Goal: Information Seeking & Learning: Learn about a topic

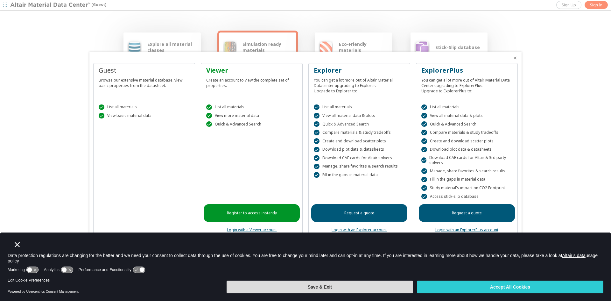
click at [372, 288] on button "Save & Exit" at bounding box center [320, 287] width 187 height 13
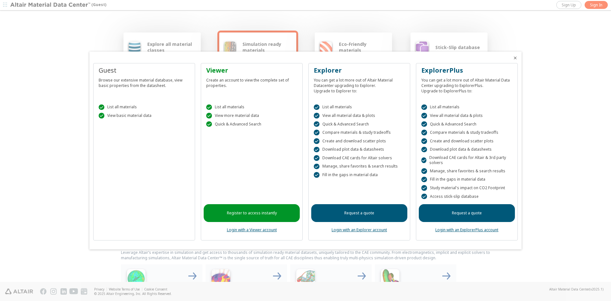
click at [122, 110] on div " List all materials  View basic material data" at bounding box center [144, 109] width 96 height 27
click at [115, 74] on div "Guest" at bounding box center [144, 70] width 91 height 9
click at [31, 225] on div at bounding box center [305, 150] width 611 height 301
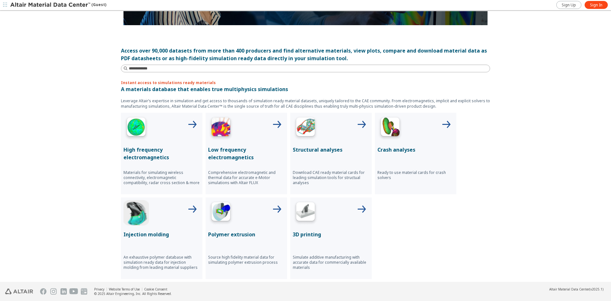
scroll to position [191, 0]
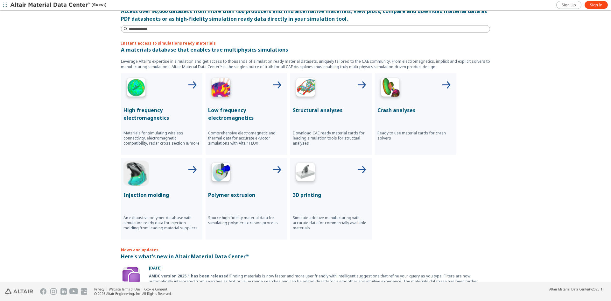
click at [154, 177] on div at bounding box center [162, 172] width 76 height 25
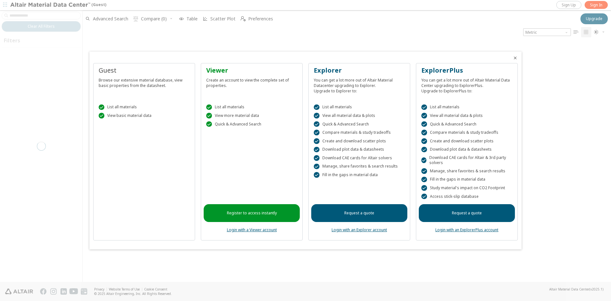
click at [134, 130] on div "Guest Browse our extensive material database, view basic properties from the da…" at bounding box center [144, 152] width 102 height 178
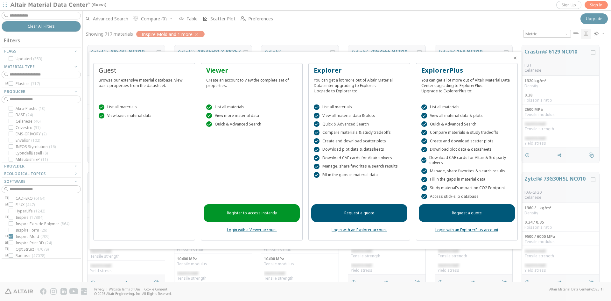
scroll to position [237, 524]
click at [514, 59] on icon "Close" at bounding box center [515, 57] width 5 height 5
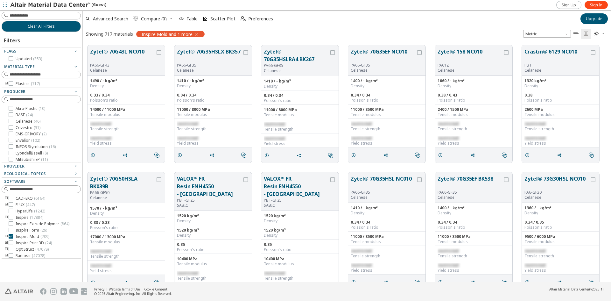
scroll to position [20, 0]
drag, startPoint x: 10, startPoint y: 237, endPoint x: 12, endPoint y: 229, distance: 8.6
click at [10, 237] on icon at bounding box center [11, 236] width 4 height 4
click at [11, 234] on icon at bounding box center [11, 235] width 4 height 4
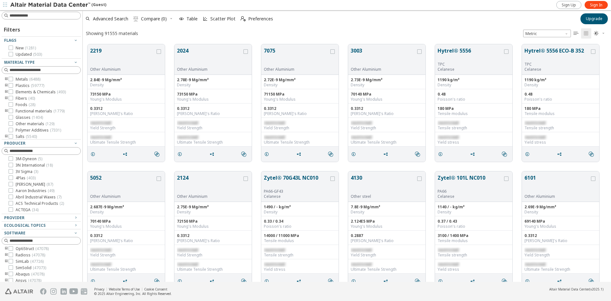
scroll to position [57, 0]
click at [10, 84] on icon at bounding box center [11, 85] width 4 height 4
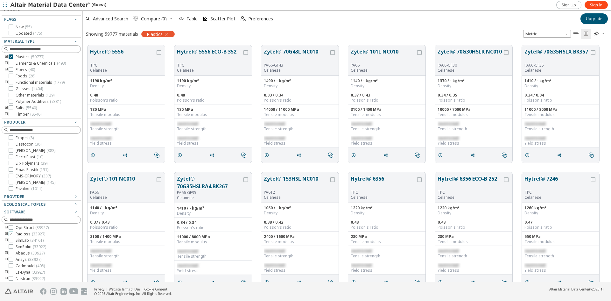
scroll to position [41, 0]
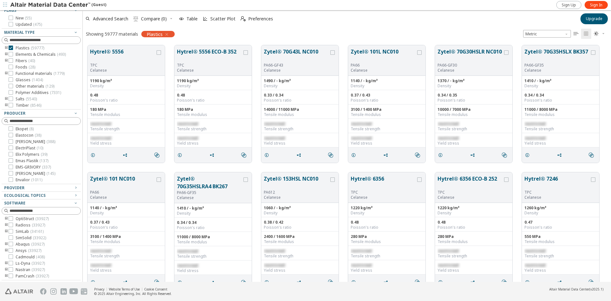
click at [6, 47] on icon "toogle group" at bounding box center [6, 48] width 4 height 5
click at [9, 231] on div at bounding box center [11, 232] width 4 height 4
